Goal: Use online tool/utility: Utilize a website feature to perform a specific function

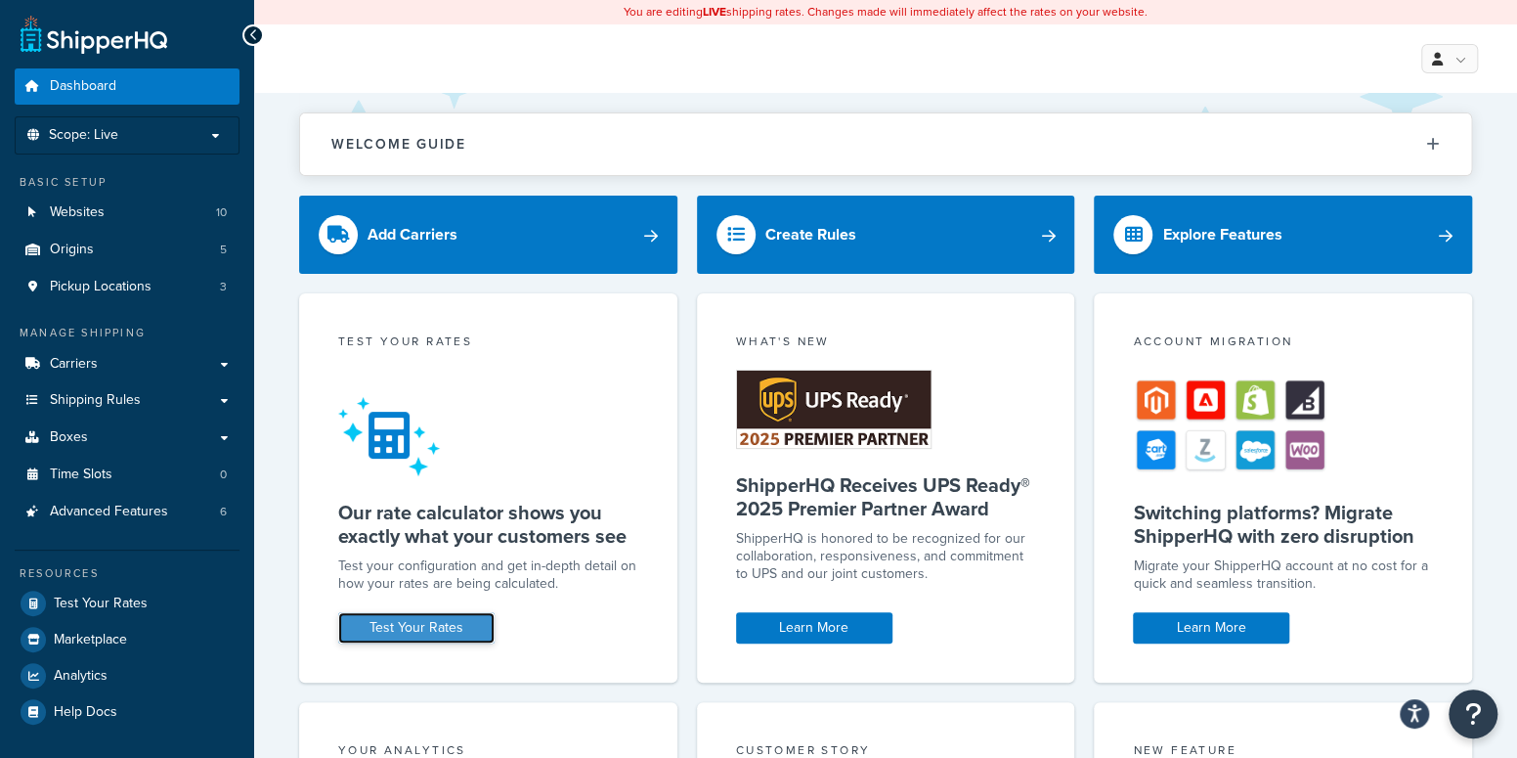
click at [396, 623] on link "Test Your Rates" at bounding box center [416, 627] width 156 height 31
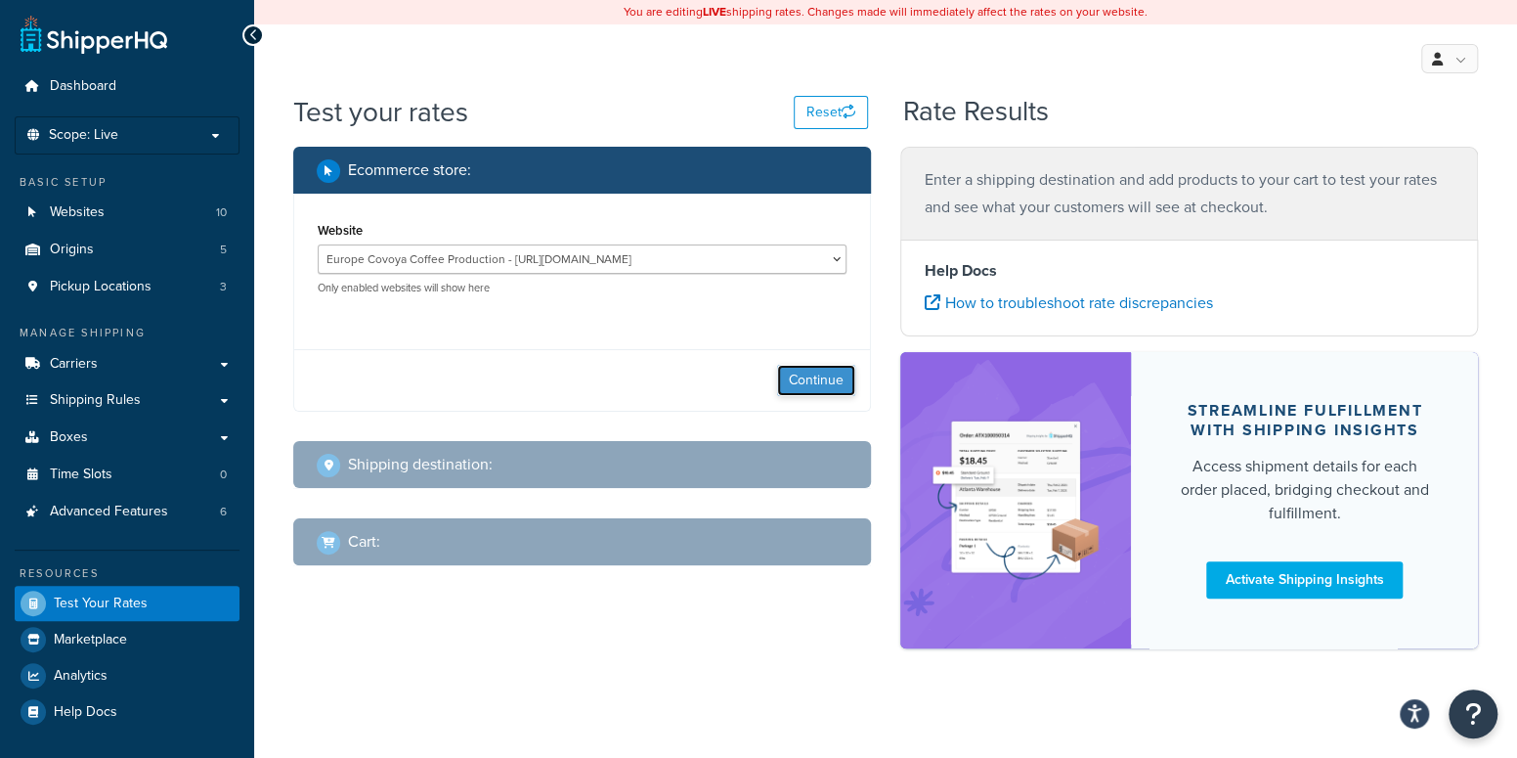
click at [802, 383] on button "Continue" at bounding box center [816, 380] width 78 height 31
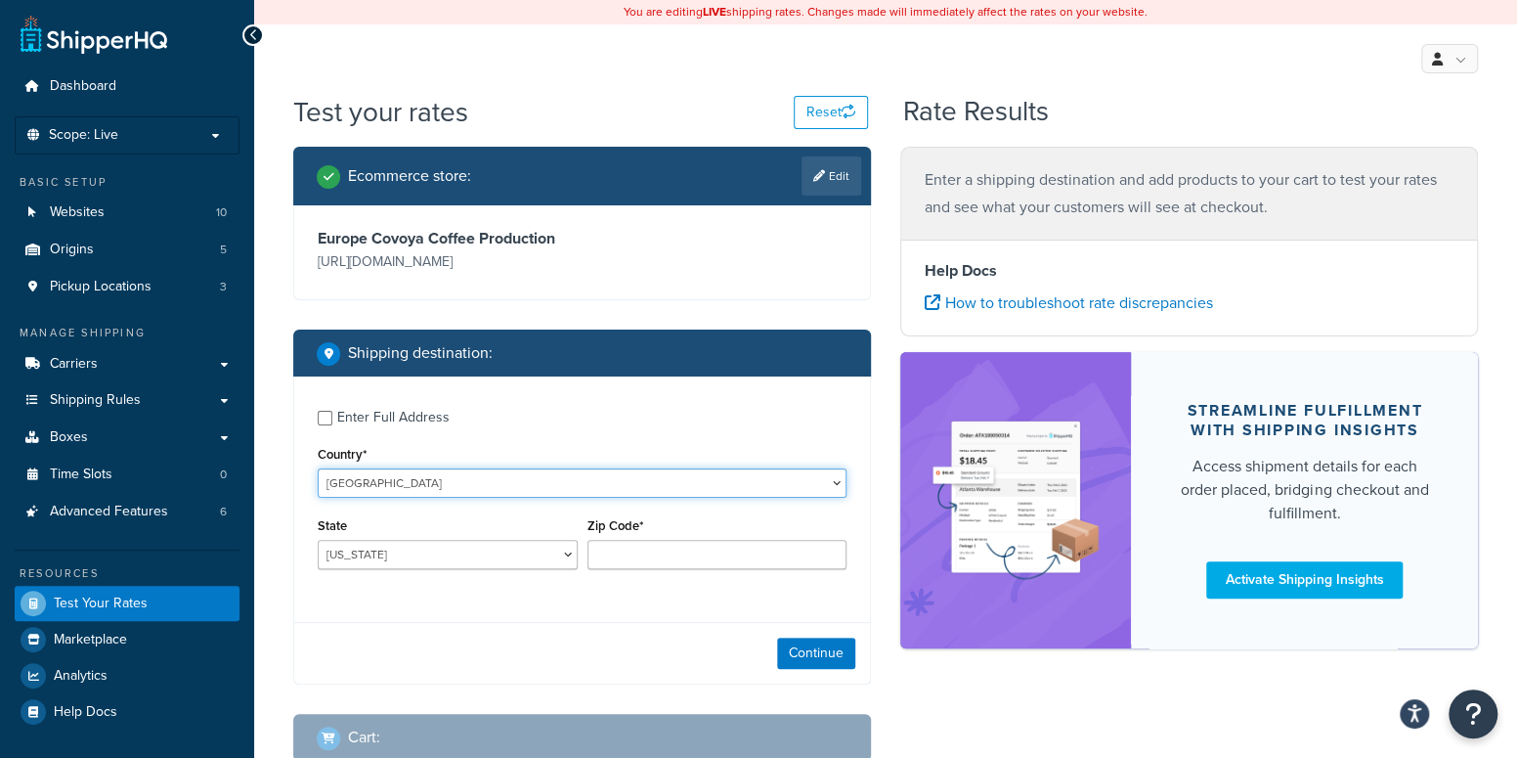
click at [451, 487] on select "[GEOGRAPHIC_DATA] [GEOGRAPHIC_DATA] [GEOGRAPHIC_DATA] [GEOGRAPHIC_DATA] [GEOGRA…" at bounding box center [582, 482] width 529 height 29
select select "ES"
click at [318, 468] on select "[GEOGRAPHIC_DATA] [GEOGRAPHIC_DATA] [GEOGRAPHIC_DATA] [GEOGRAPHIC_DATA] [GEOGRA…" at bounding box center [582, 482] width 529 height 29
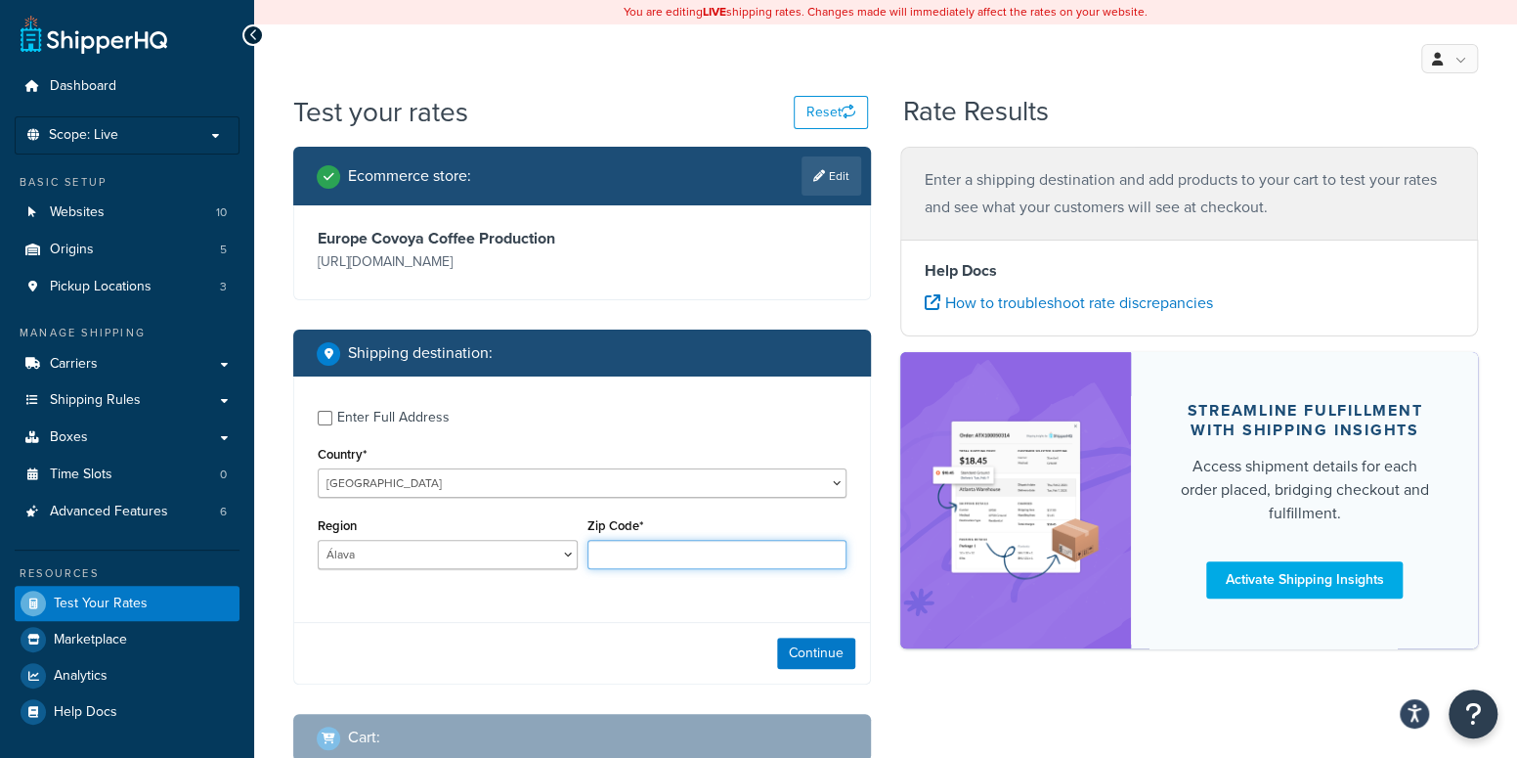
click at [658, 553] on input "Zip Code*" at bounding box center [718, 554] width 260 height 29
paste input "08915"
type input "08915"
click at [797, 651] on button "Continue" at bounding box center [816, 652] width 78 height 31
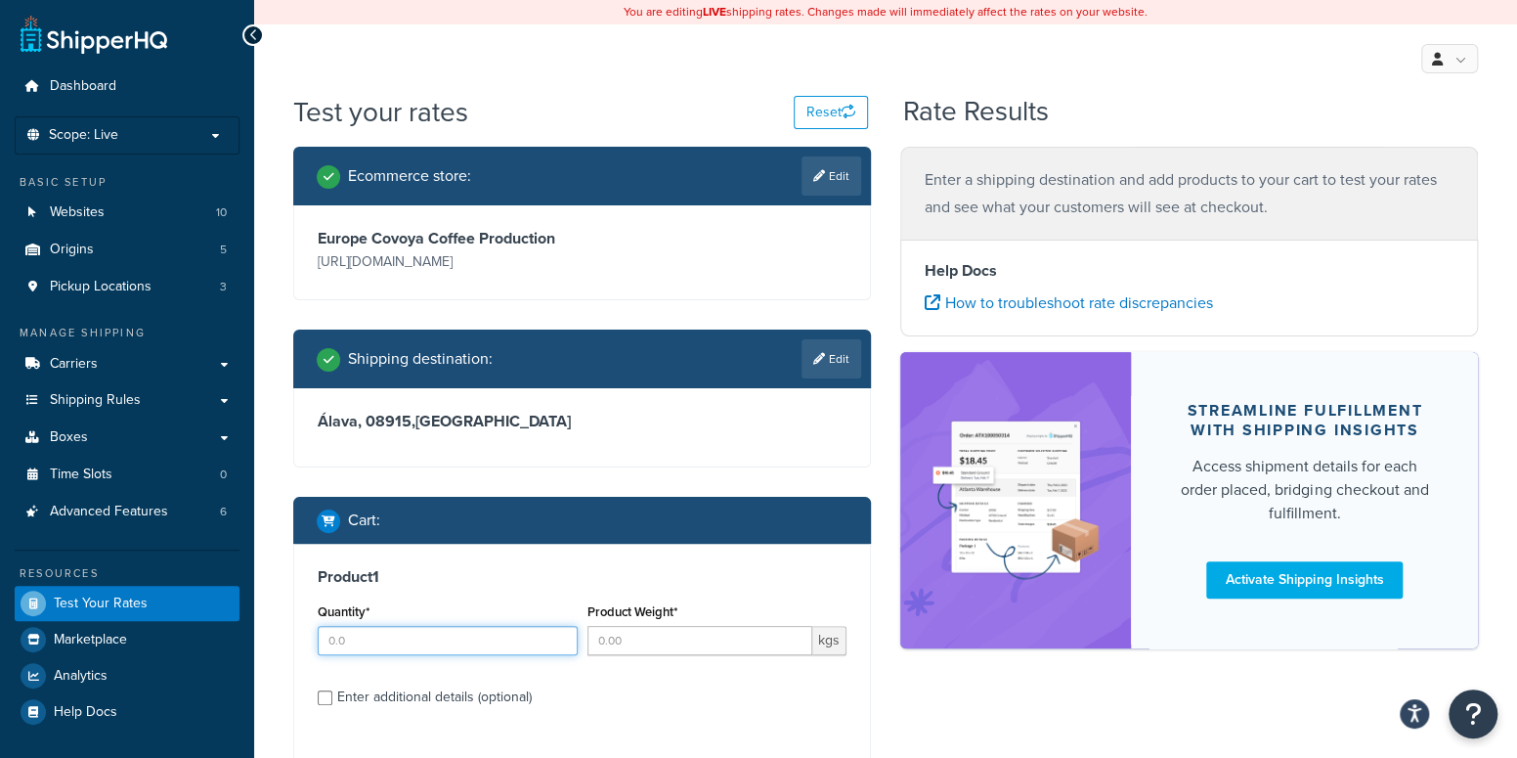
click at [449, 642] on input "Quantity*" at bounding box center [448, 640] width 260 height 29
type input "1"
click at [664, 638] on input "Product Weight*" at bounding box center [701, 640] width 226 height 29
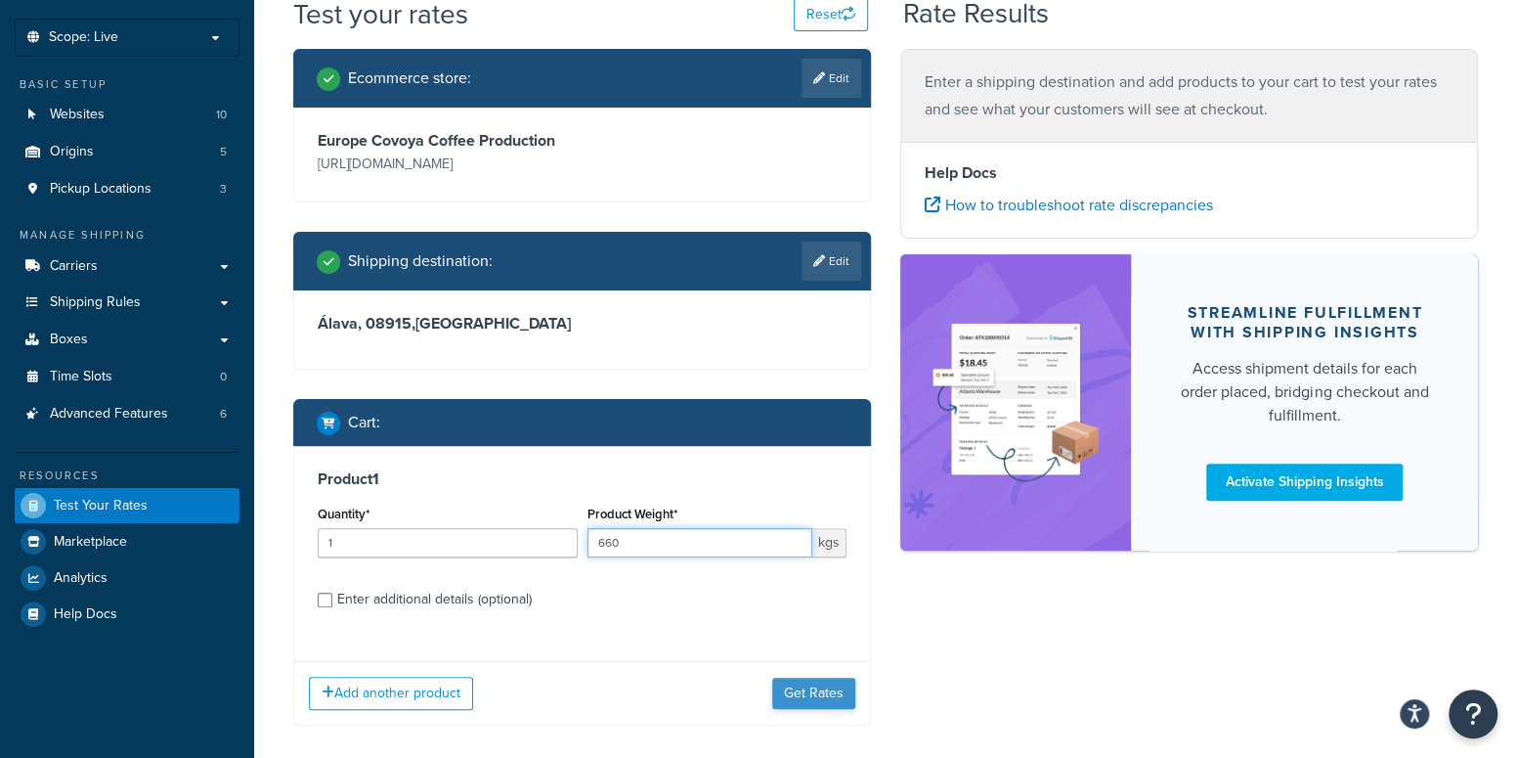
type input "660"
click at [839, 694] on button "Get Rates" at bounding box center [813, 693] width 83 height 31
